Goal: Find specific page/section: Find specific page/section

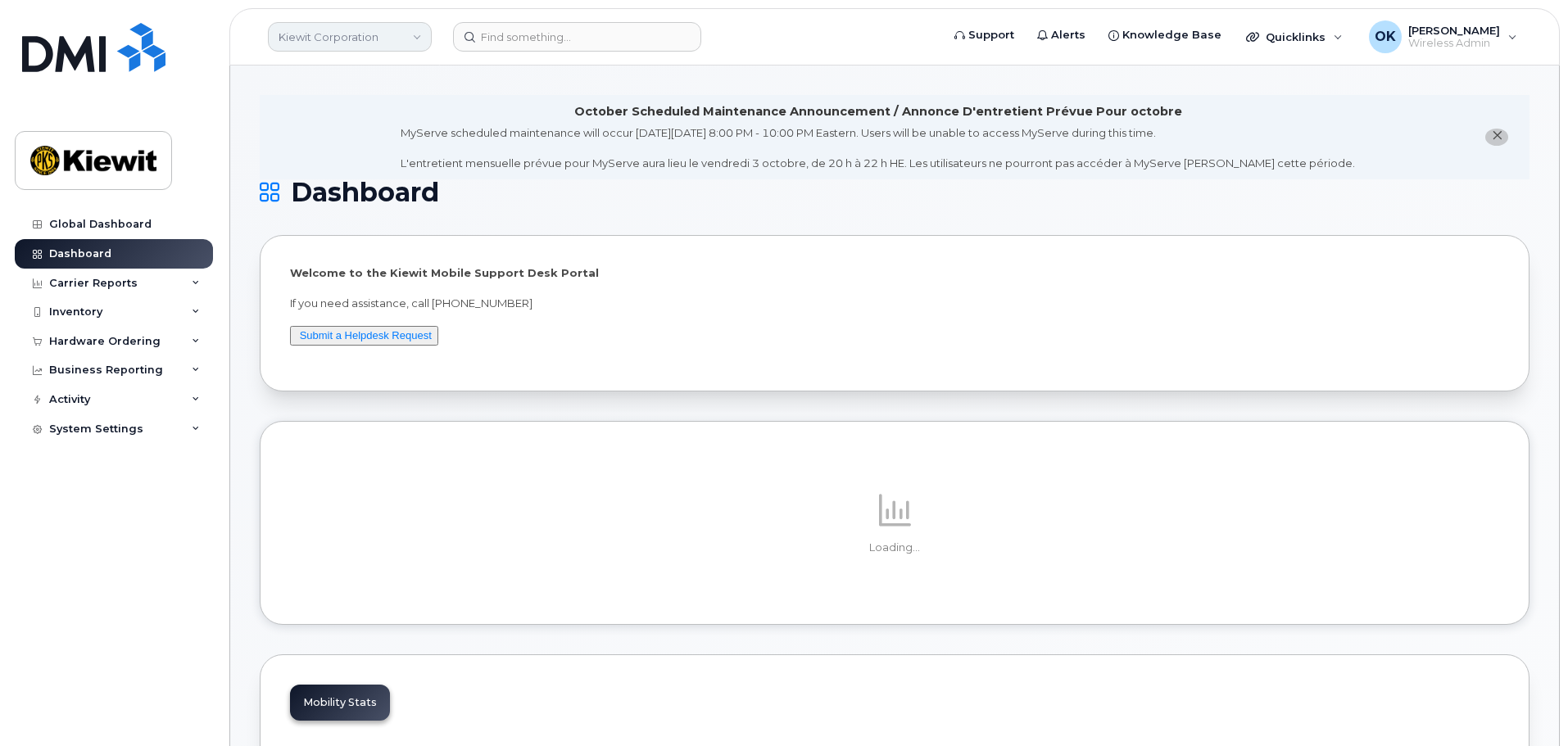
click at [408, 46] on link "Kiewit Corporation" at bounding box center [349, 37] width 164 height 30
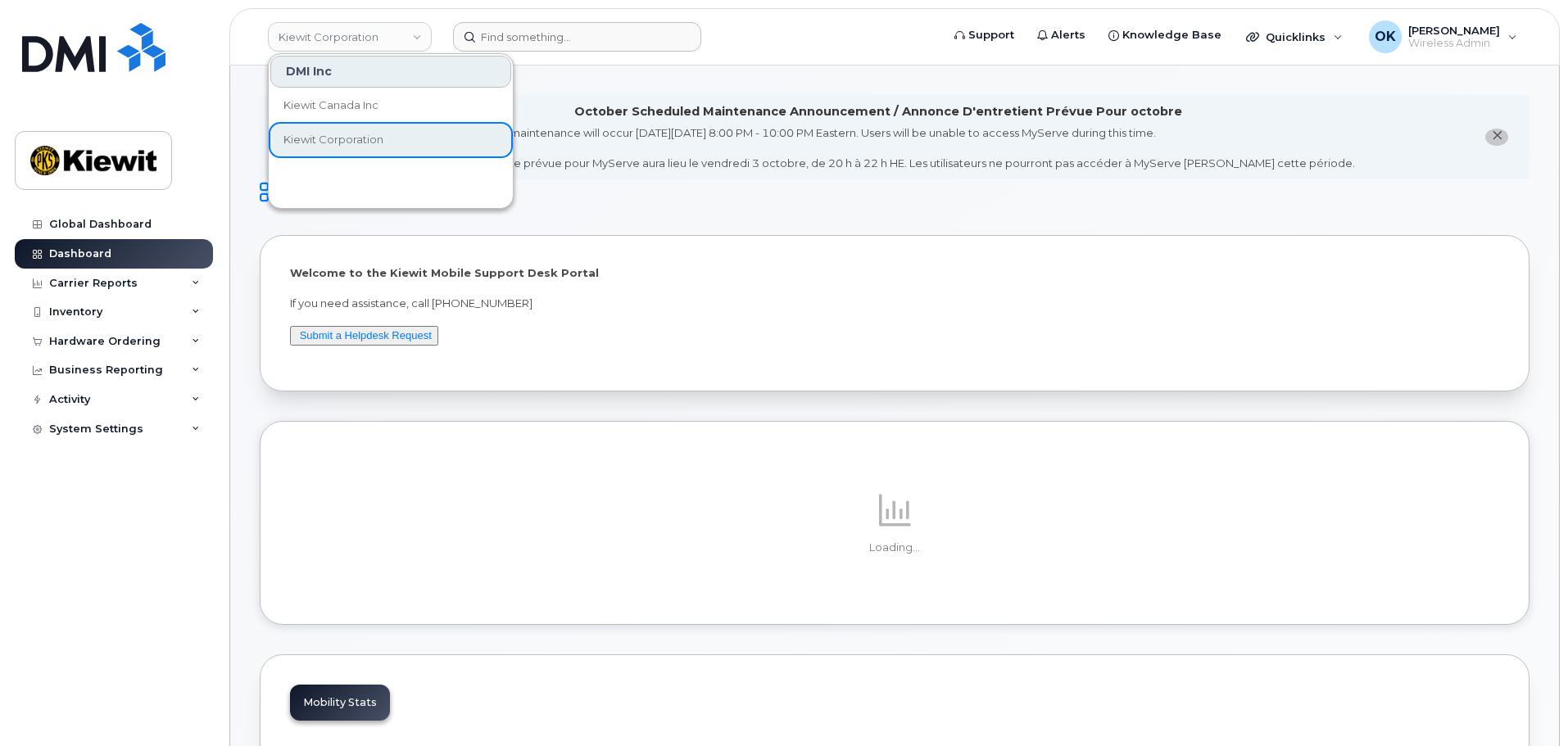
drag, startPoint x: 722, startPoint y: 47, endPoint x: 598, endPoint y: 40, distance: 124.2
click at [722, 47] on form at bounding box center [691, 37] width 476 height 30
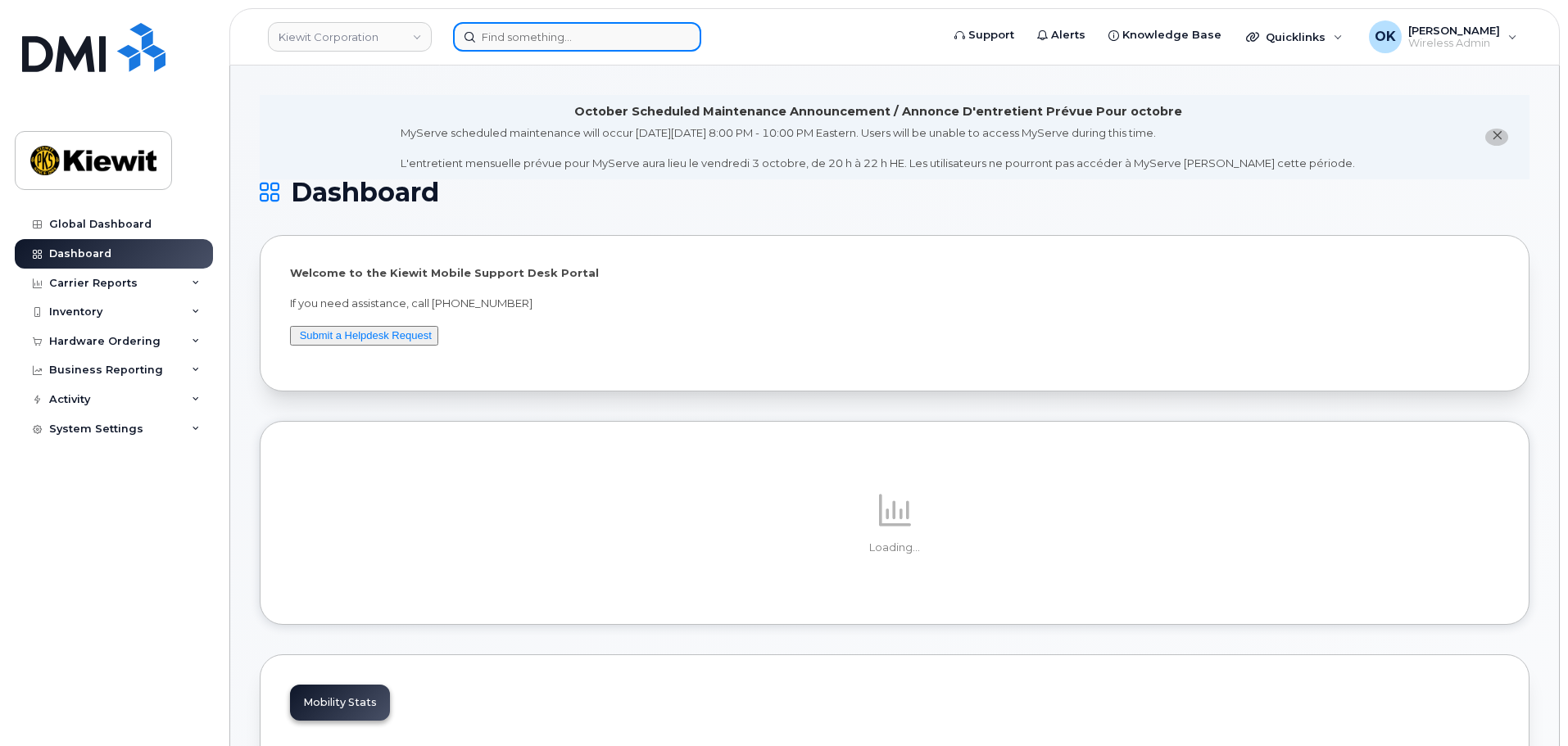
click at [542, 45] on input at bounding box center [577, 37] width 248 height 30
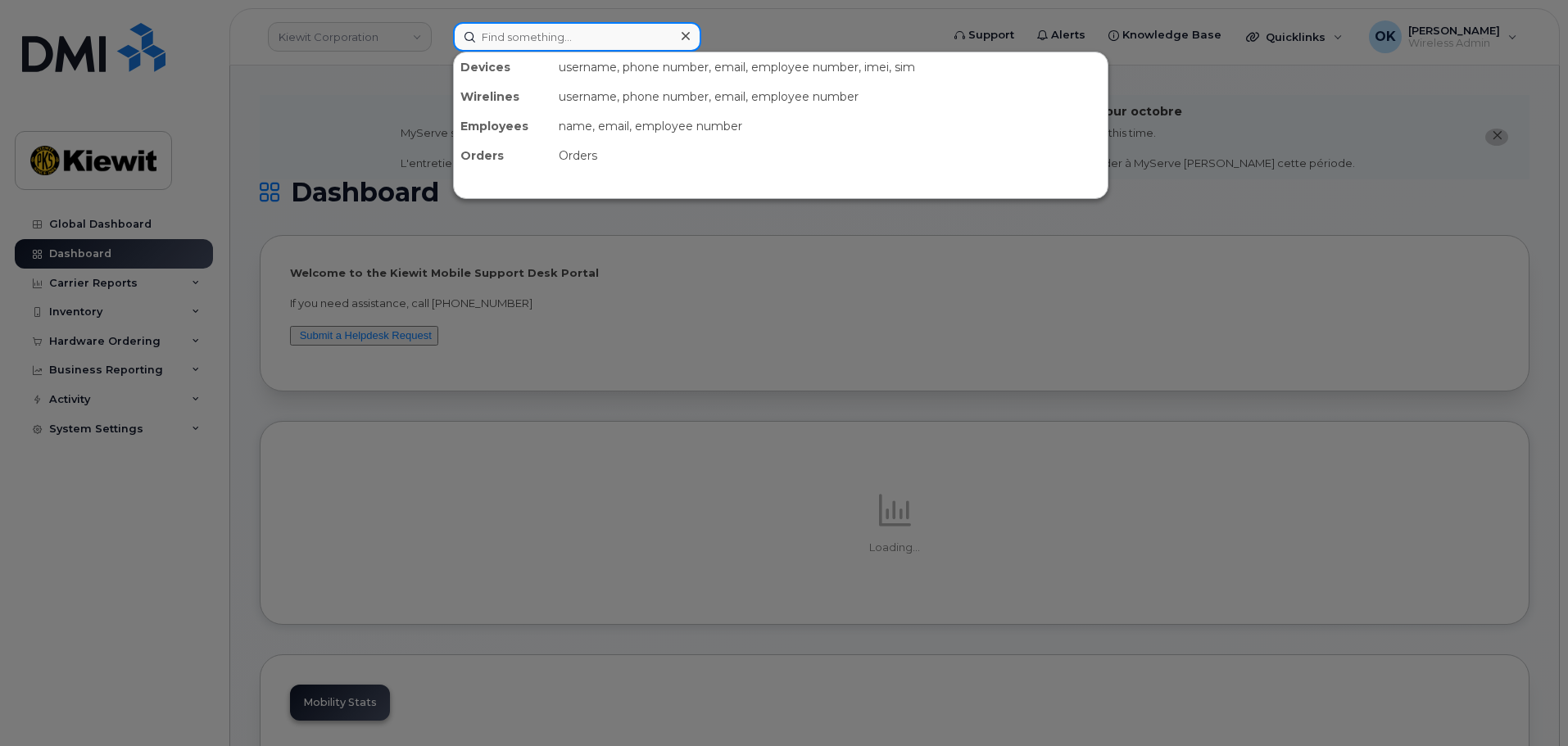
paste input "00529424"
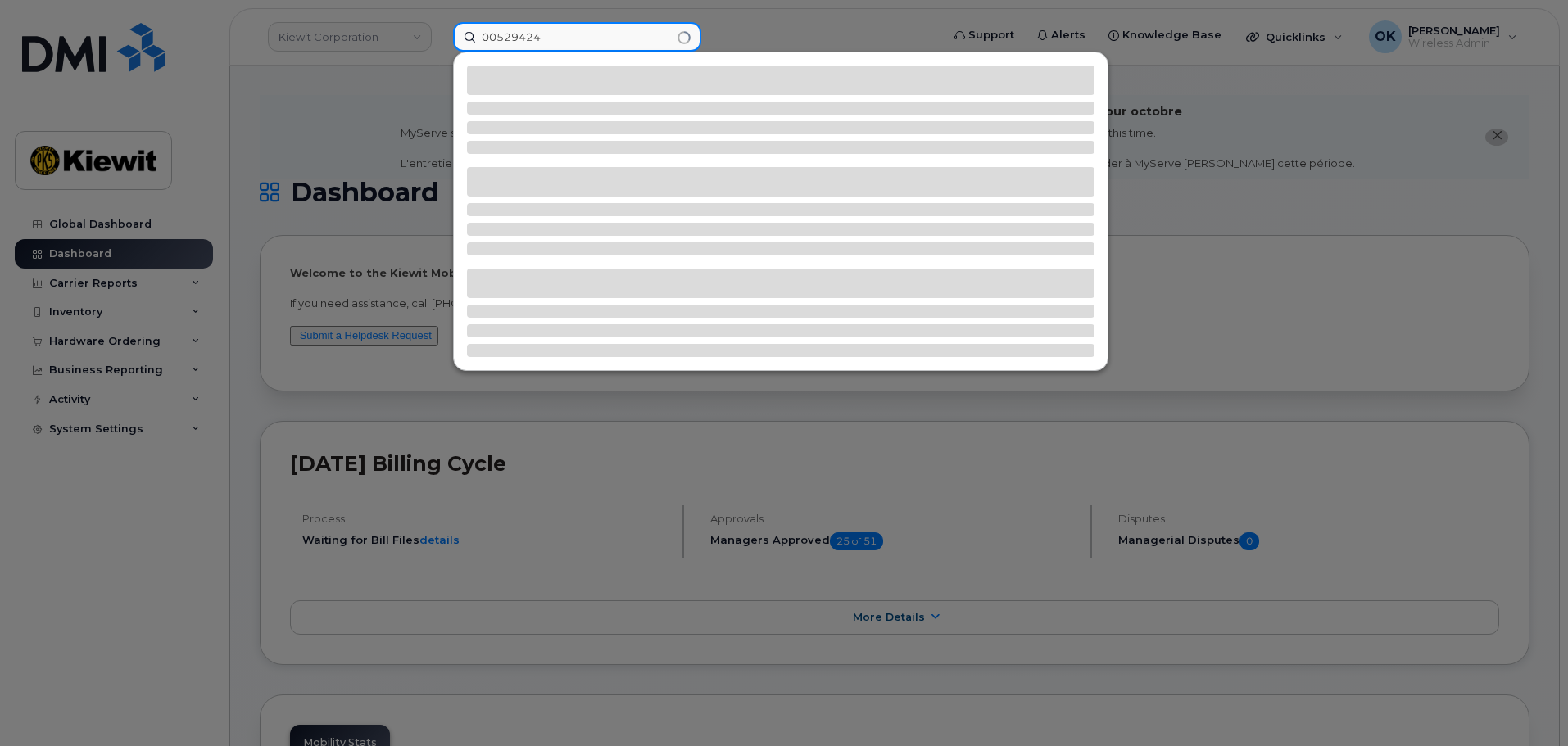
drag, startPoint x: 495, startPoint y: 39, endPoint x: 522, endPoint y: 48, distance: 28.5
click at [514, 45] on input "00529424" at bounding box center [577, 37] width 248 height 30
type input "529424"
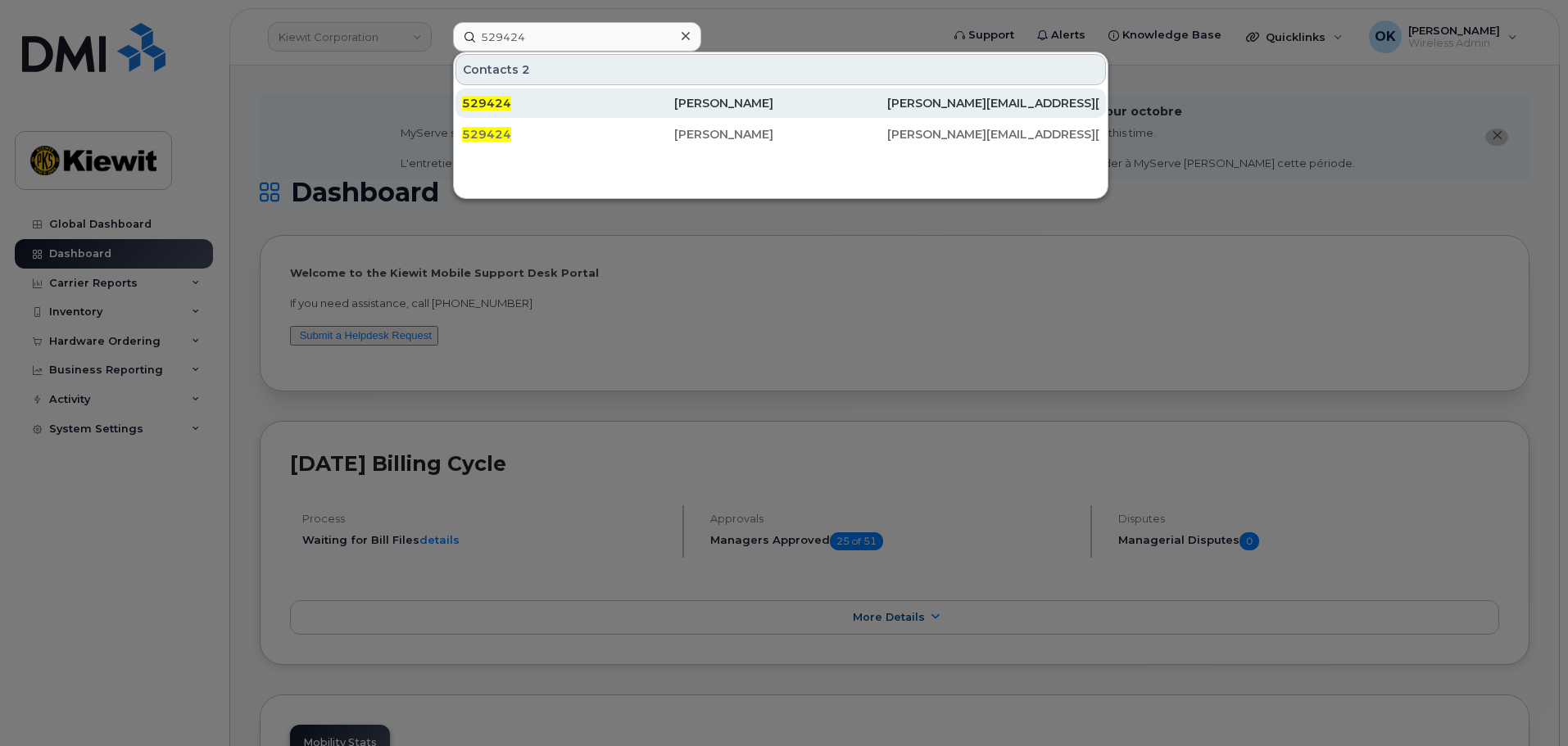
click at [677, 105] on div "[PERSON_NAME]" at bounding box center [780, 103] width 212 height 17
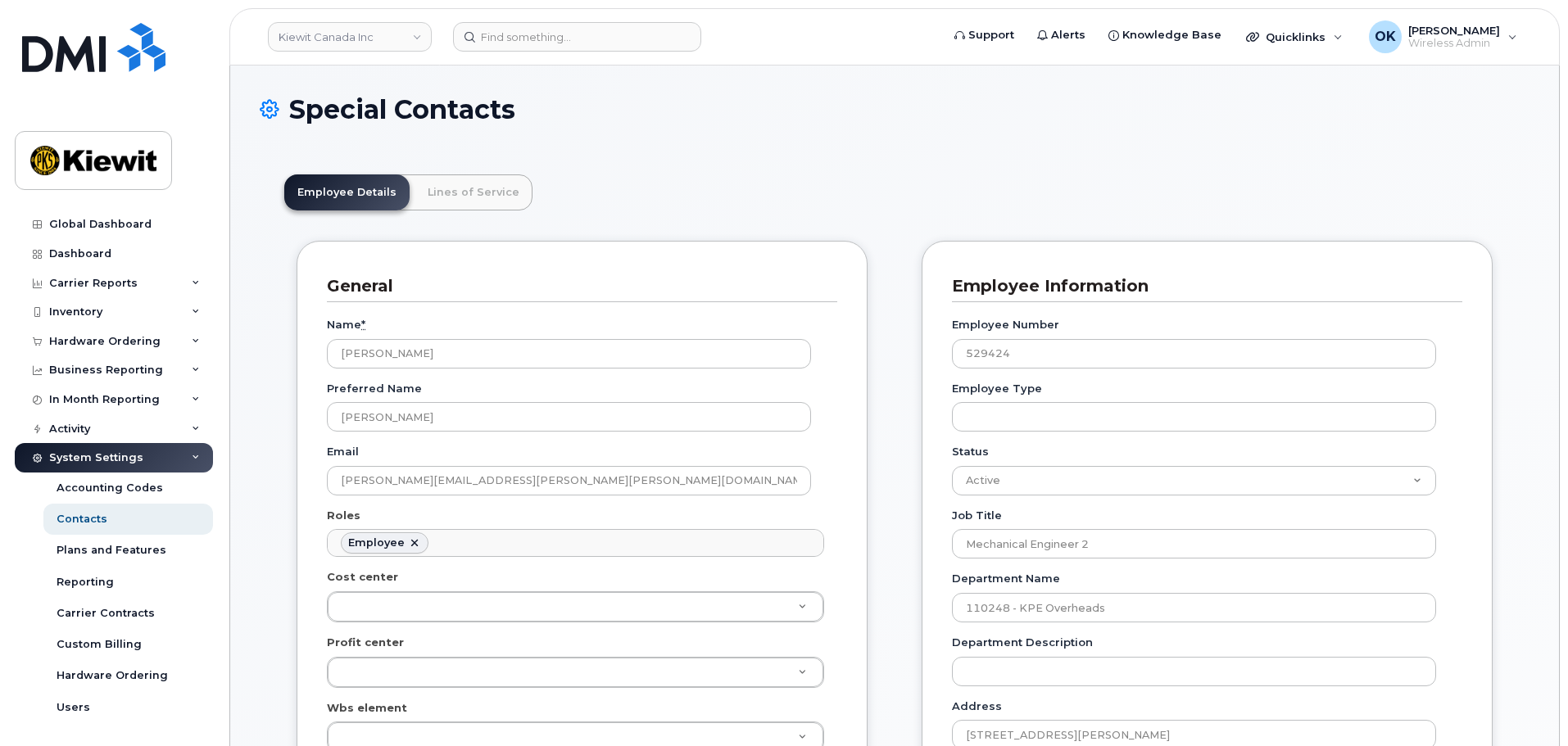
scroll to position [49, 0]
